Goal: Obtain resource: Download file/media

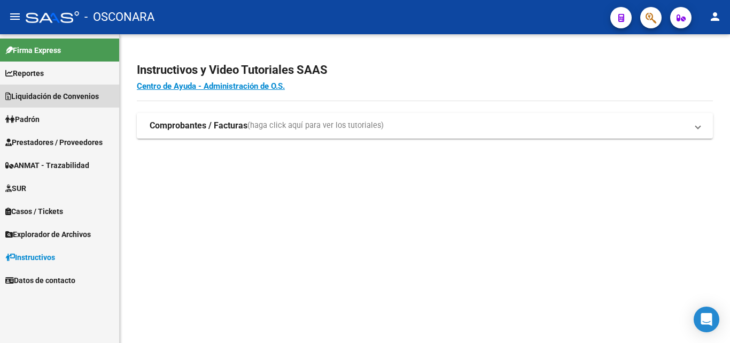
click at [83, 100] on span "Liquidación de Convenios" at bounding box center [52, 96] width 94 height 12
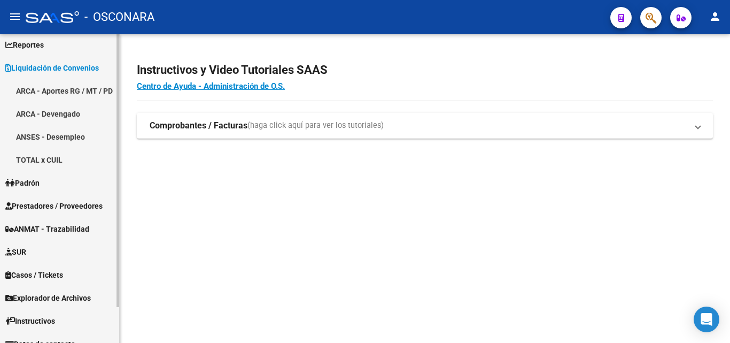
scroll to position [41, 0]
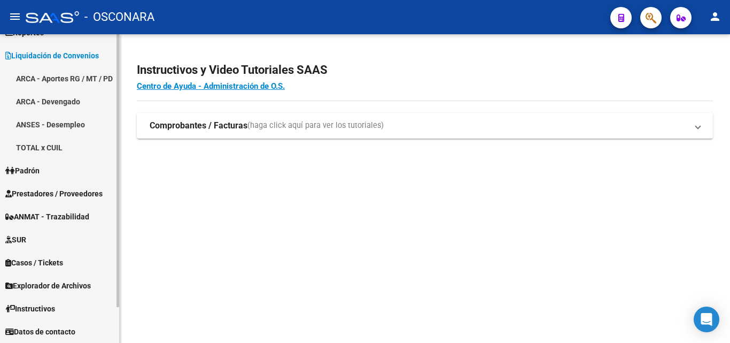
click at [81, 297] on link "Instructivos" at bounding box center [59, 308] width 119 height 23
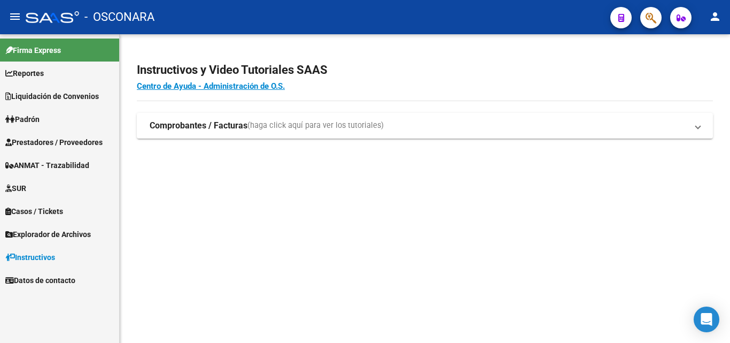
scroll to position [0, 0]
click at [74, 236] on span "Explorador de Archivos" at bounding box center [48, 234] width 86 height 12
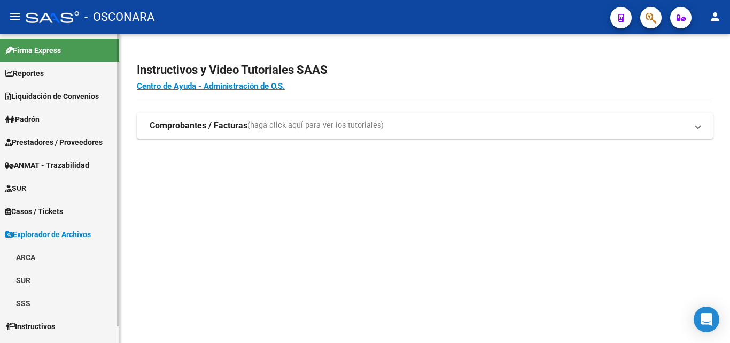
click at [77, 260] on link "ARCA" at bounding box center [59, 256] width 119 height 23
click at [82, 280] on link "DDJJ / Nóminas Detalles" at bounding box center [59, 279] width 119 height 23
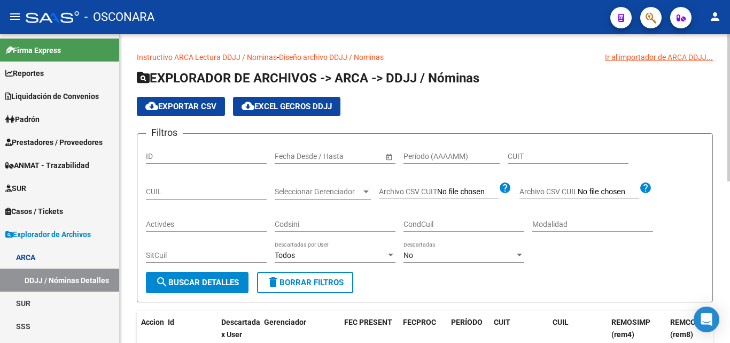
click at [384, 157] on span "Open calendar" at bounding box center [389, 157] width 26 height 26
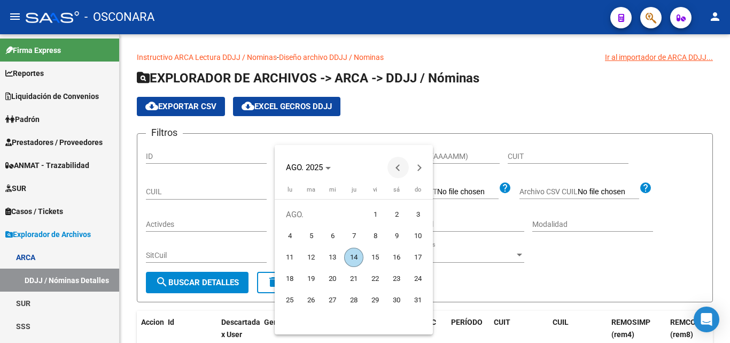
click at [397, 171] on span "Previous month" at bounding box center [398, 167] width 21 height 21
click at [311, 233] on span "1" at bounding box center [310, 235] width 19 height 19
type input "[DATE]"
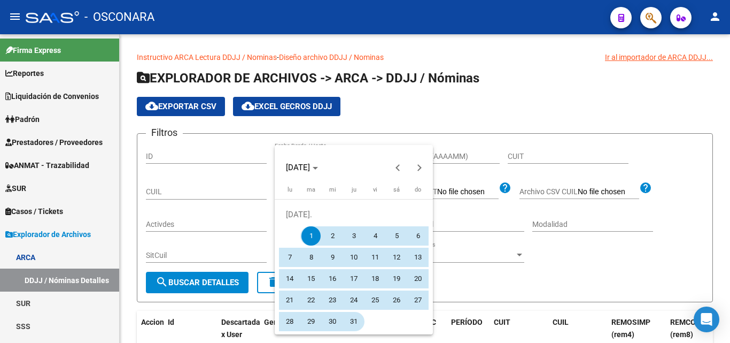
click at [359, 323] on span "31" at bounding box center [353, 321] width 19 height 19
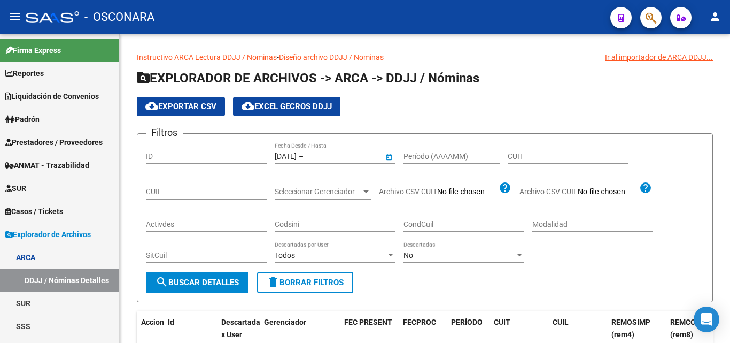
type input "[DATE]"
click at [233, 282] on span "search Buscar Detalles" at bounding box center [197, 282] width 83 height 10
click at [210, 105] on span "cloud_download Exportar CSV" at bounding box center [180, 107] width 71 height 10
click at [202, 110] on span "cloud_download Exportar CSV" at bounding box center [180, 107] width 71 height 10
